Goal: Task Accomplishment & Management: Manage account settings

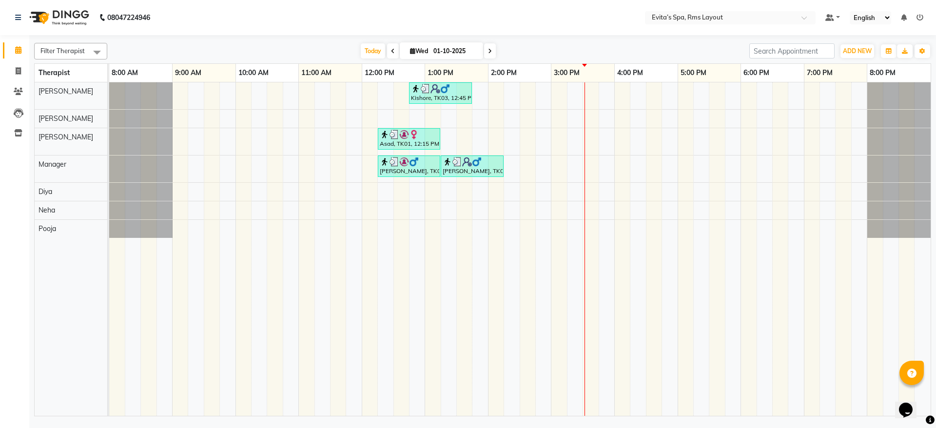
click at [391, 50] on icon at bounding box center [393, 51] width 4 height 6
type input "30-09-2025"
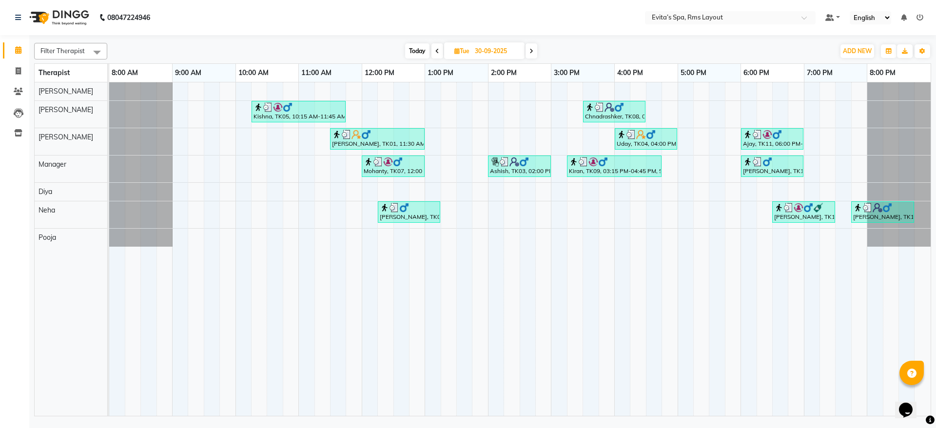
click at [490, 47] on input "30-09-2025" at bounding box center [496, 51] width 49 height 15
select select "9"
select select "2025"
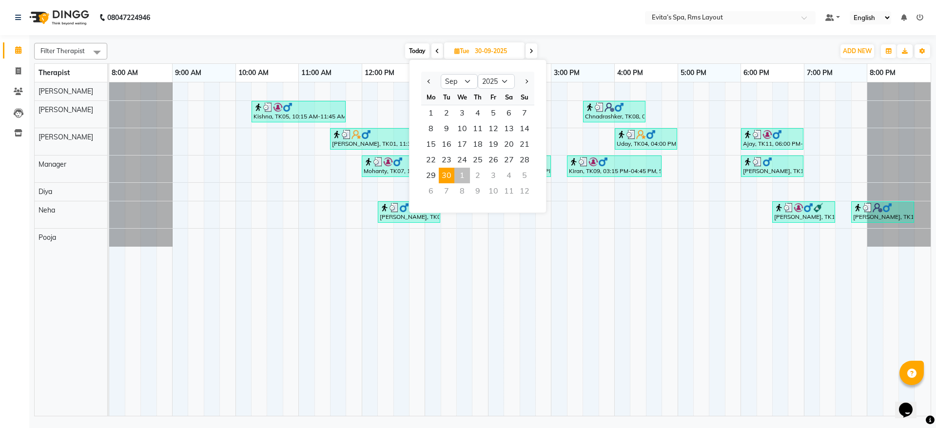
click at [463, 176] on div "1" at bounding box center [462, 176] width 16 height 16
type input "01-10-2025"
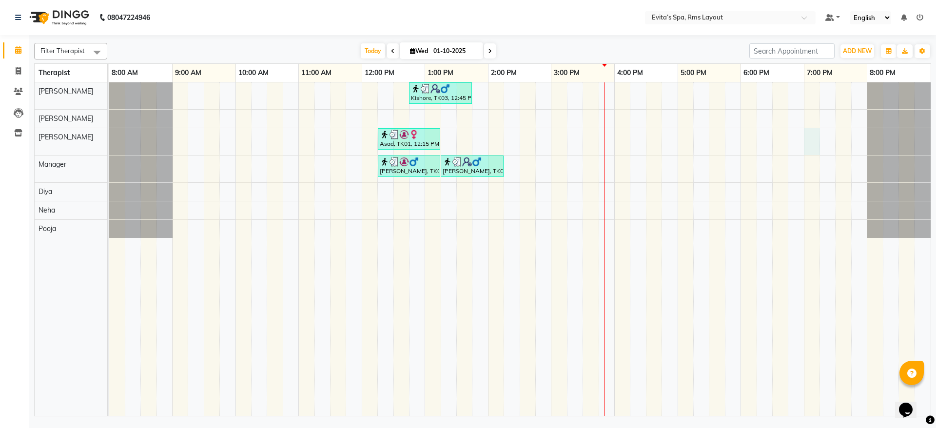
click at [813, 145] on div "Kishore, TK03, 12:45 PM-01:45 PM, Swedish Massage Asad, TK01, 12:15 PM-01:15 PM…" at bounding box center [520, 249] width 822 height 334
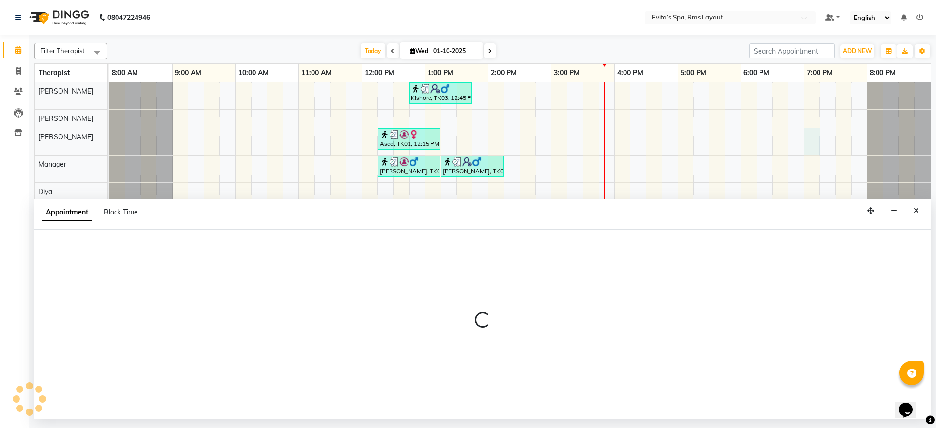
select select "70223"
select select "1140"
select select "tentative"
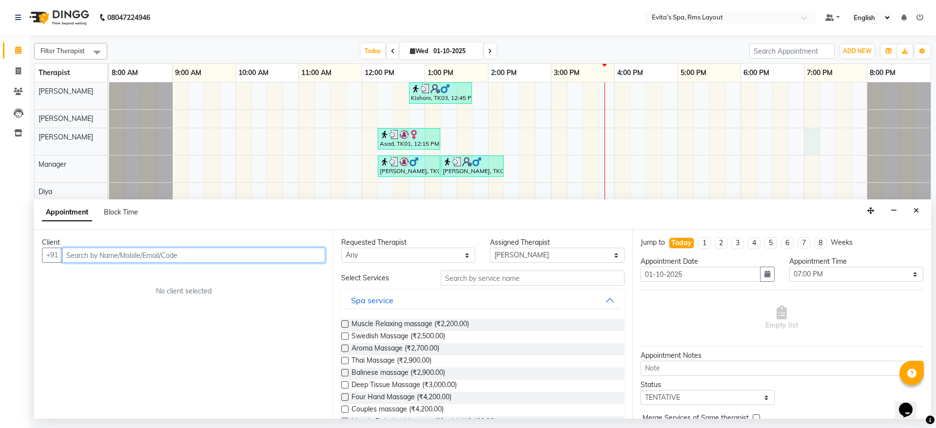
click at [202, 254] on input "text" at bounding box center [193, 255] width 263 height 15
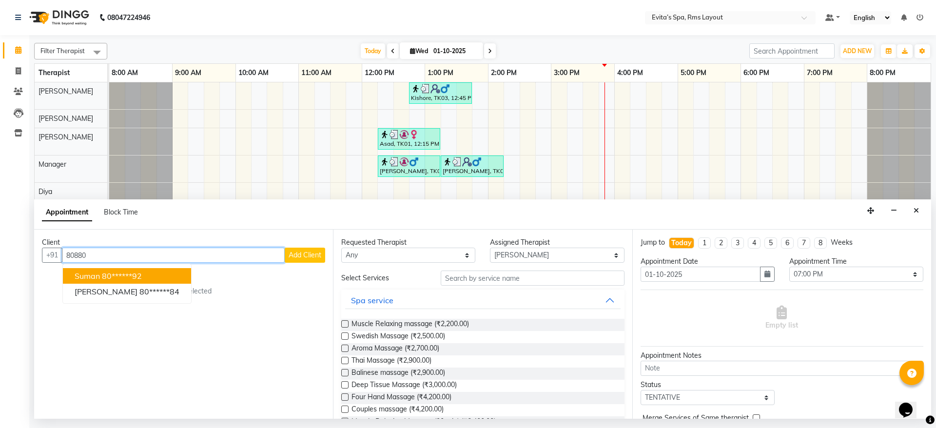
click at [125, 276] on ngb-highlight "80******92" at bounding box center [122, 276] width 40 height 10
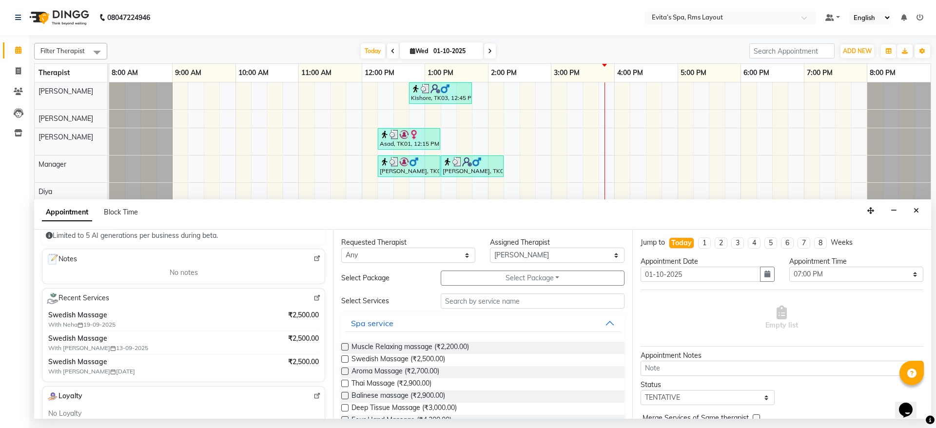
scroll to position [120, 0]
type input "80******92"
click at [395, 369] on span "Aroma Massage (₹2,700.00)" at bounding box center [396, 372] width 88 height 12
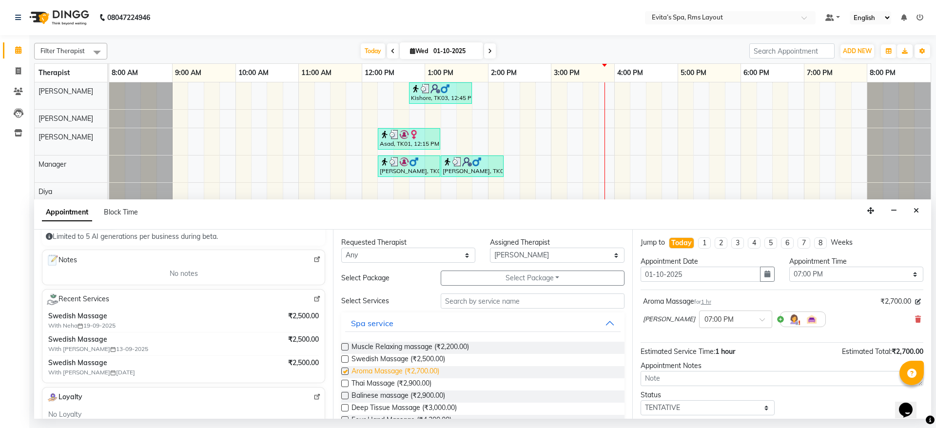
checkbox input "false"
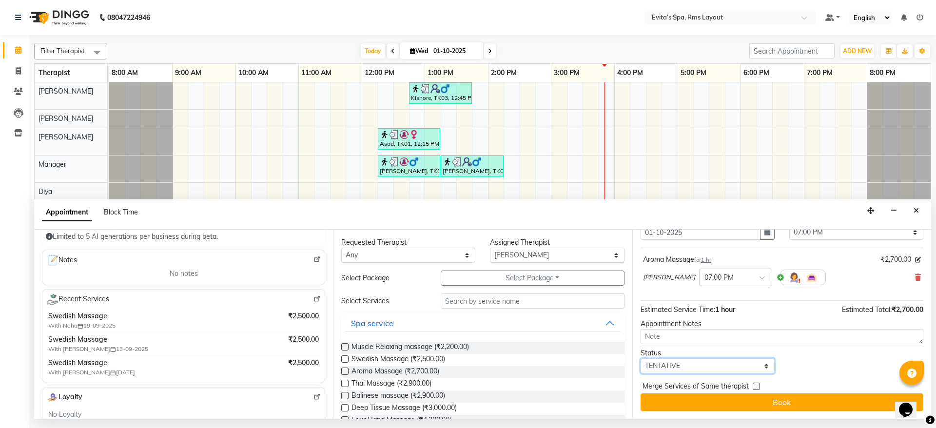
click at [698, 358] on select "Select TENTATIVE CONFIRM CHECK-IN UPCOMING" at bounding box center [708, 365] width 134 height 15
select select "confirm booking"
click at [641, 358] on select "Select TENTATIVE CONFIRM CHECK-IN UPCOMING" at bounding box center [708, 365] width 134 height 15
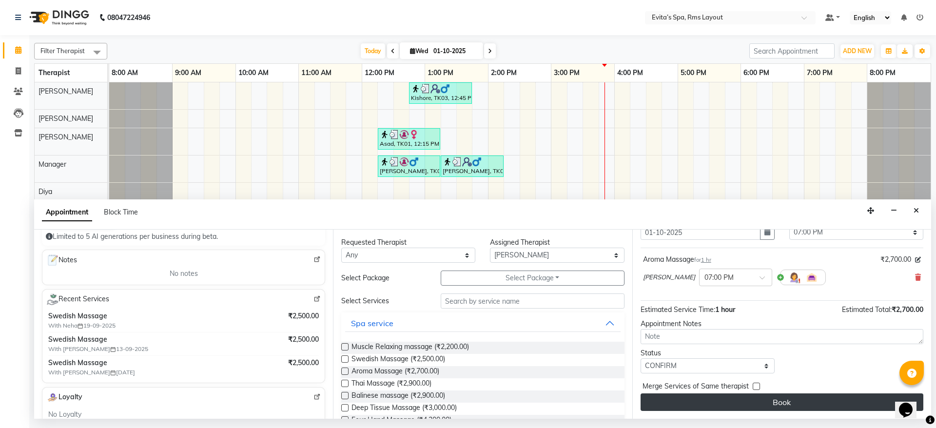
click at [770, 404] on button "Book" at bounding box center [782, 403] width 283 height 18
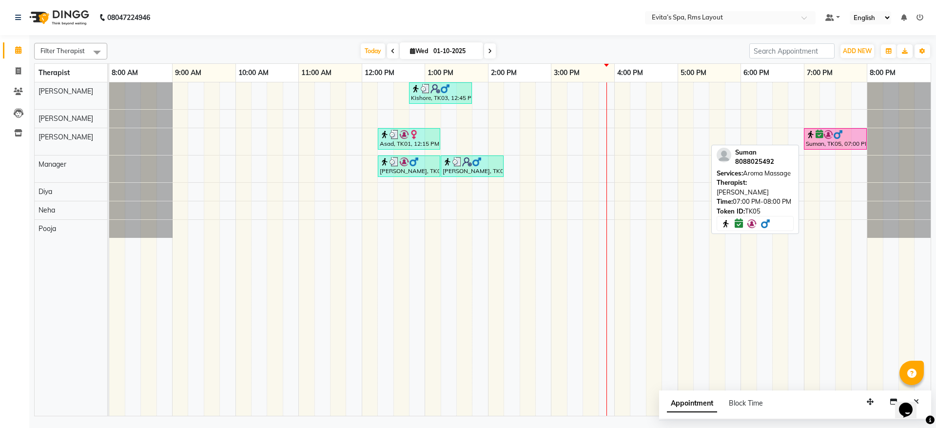
click at [821, 142] on div "Suman, TK05, 07:00 PM-08:00 PM, Aroma Massage" at bounding box center [835, 139] width 61 height 19
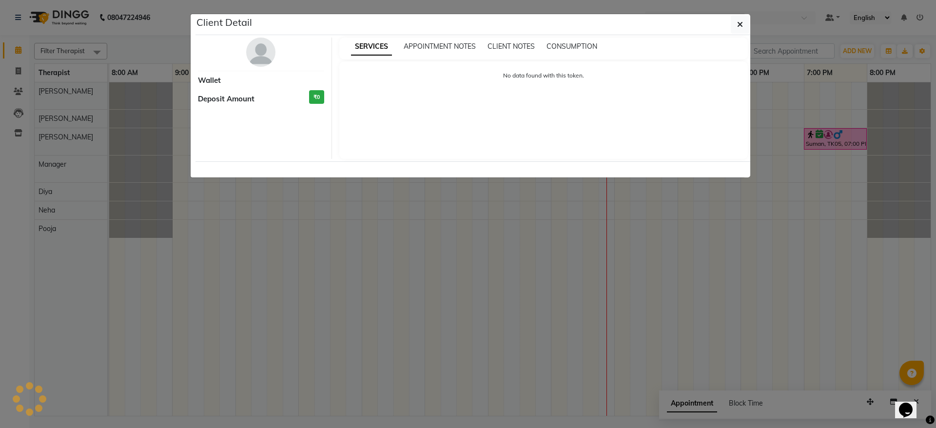
select select "6"
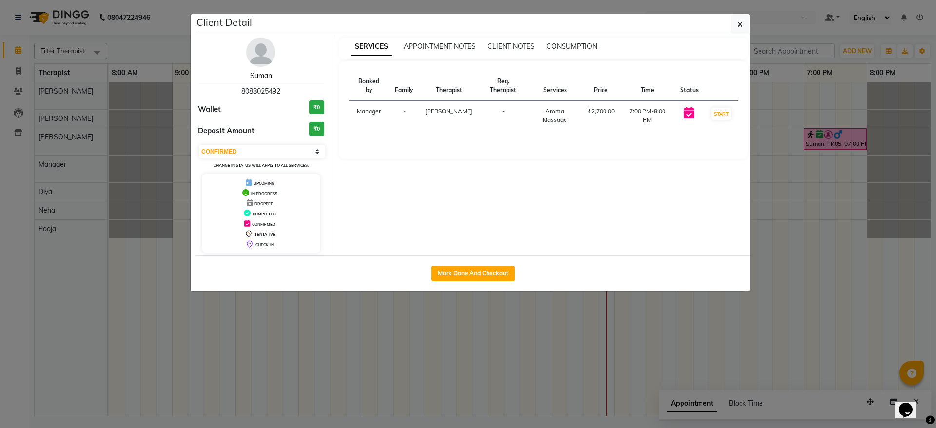
click at [258, 74] on link "Suman" at bounding box center [261, 75] width 22 height 9
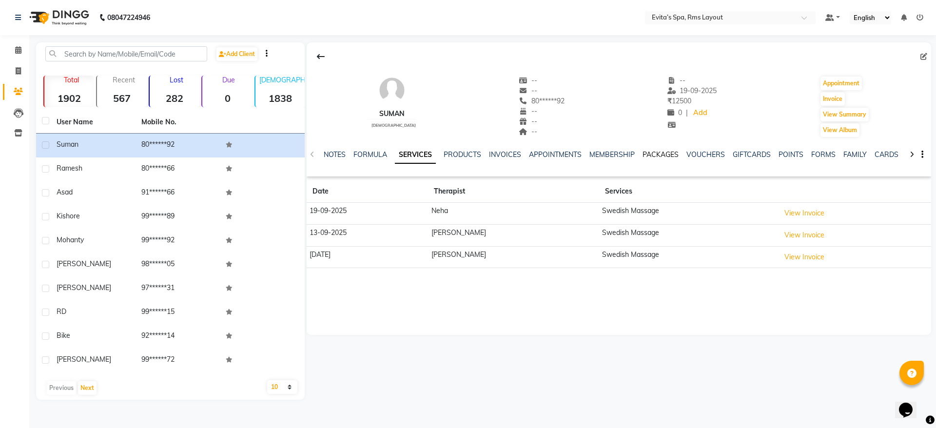
click at [662, 154] on link "PACKAGES" at bounding box center [661, 154] width 36 height 9
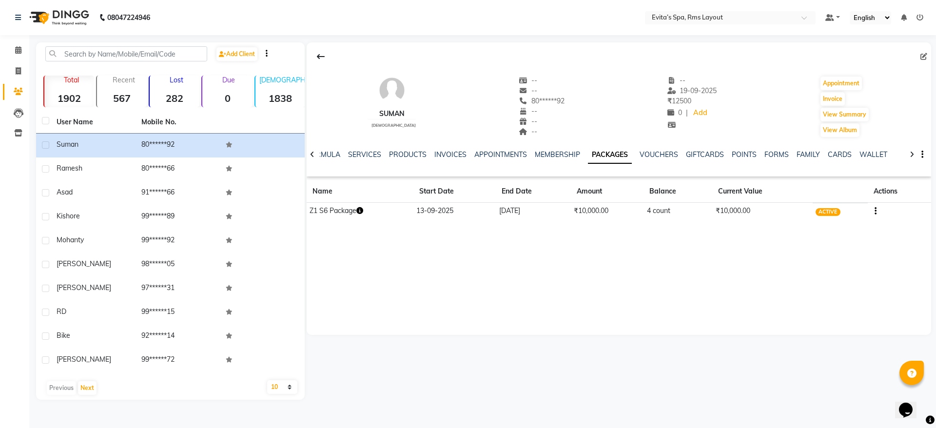
click at [55, 25] on img at bounding box center [58, 17] width 67 height 27
